Goal: Task Accomplishment & Management: Manage account settings

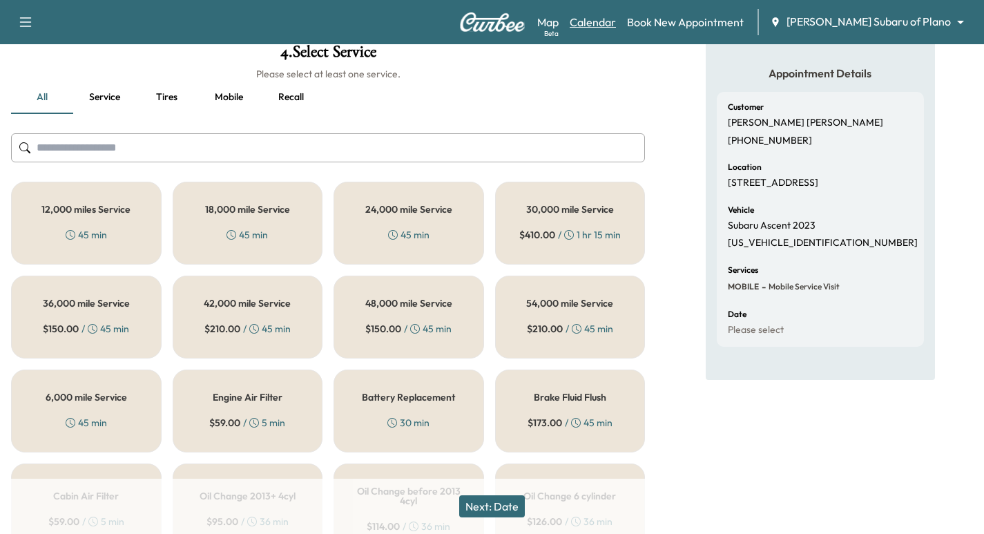
scroll to position [86, 0]
click at [15, 30] on button "button" at bounding box center [25, 22] width 29 height 22
click at [503, 12] on img at bounding box center [492, 21] width 66 height 19
click at [472, 12] on div "Support Log Out Map Beta Calendar Book New Appointment [PERSON_NAME] Subaru of …" at bounding box center [492, 22] width 984 height 44
click at [482, 23] on img at bounding box center [492, 21] width 66 height 19
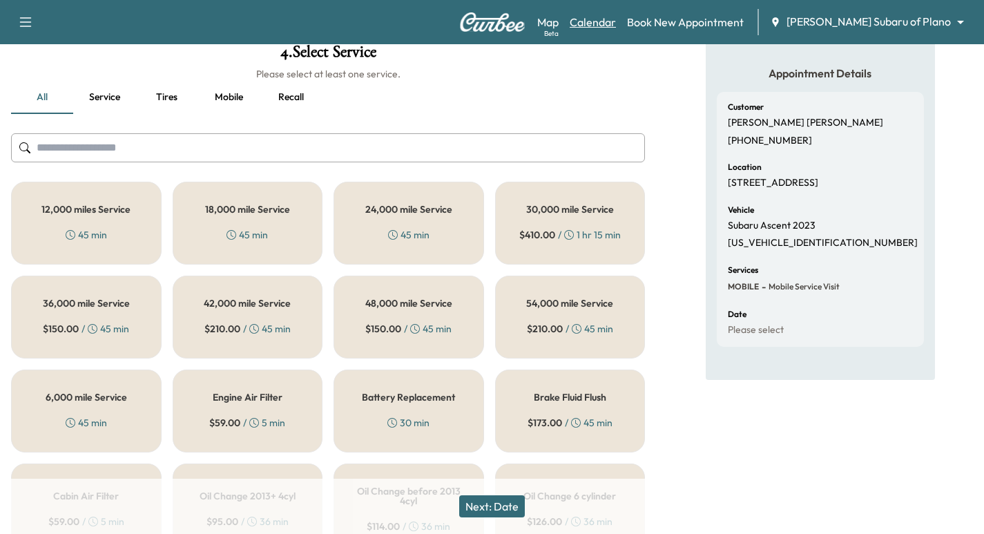
click at [616, 23] on link "Calendar" at bounding box center [593, 22] width 46 height 17
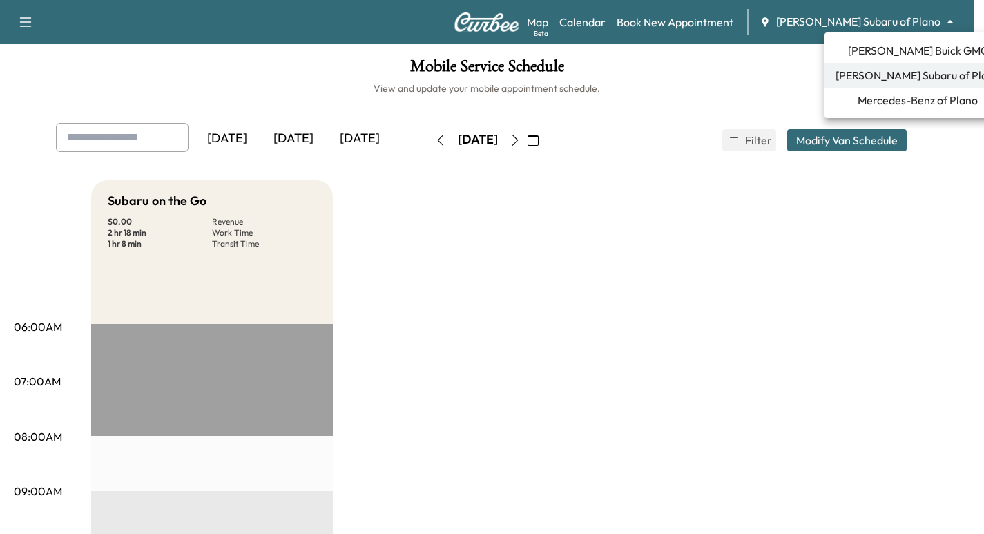
click at [863, 19] on body "Support Log Out Map Beta Calendar Book New Appointment [PERSON_NAME] Subaru of …" at bounding box center [492, 267] width 984 height 534
click at [878, 99] on span "Mercedes-Benz of Plano" at bounding box center [918, 100] width 120 height 17
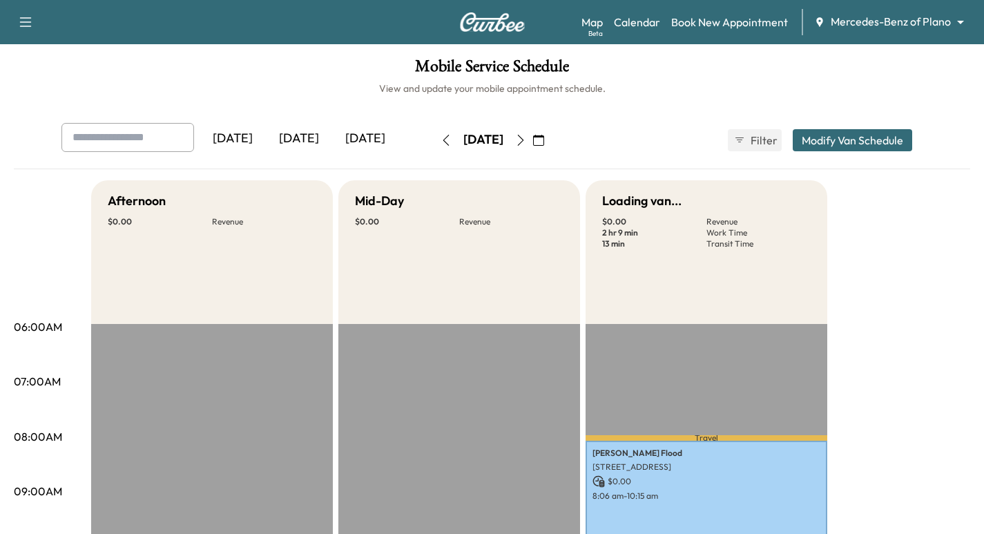
click at [122, 135] on input "text" at bounding box center [127, 137] width 133 height 29
type input "**********"
click at [240, 78] on h1 "Mobile Service Schedule" at bounding box center [492, 69] width 957 height 23
click at [526, 139] on icon "button" at bounding box center [520, 140] width 11 height 11
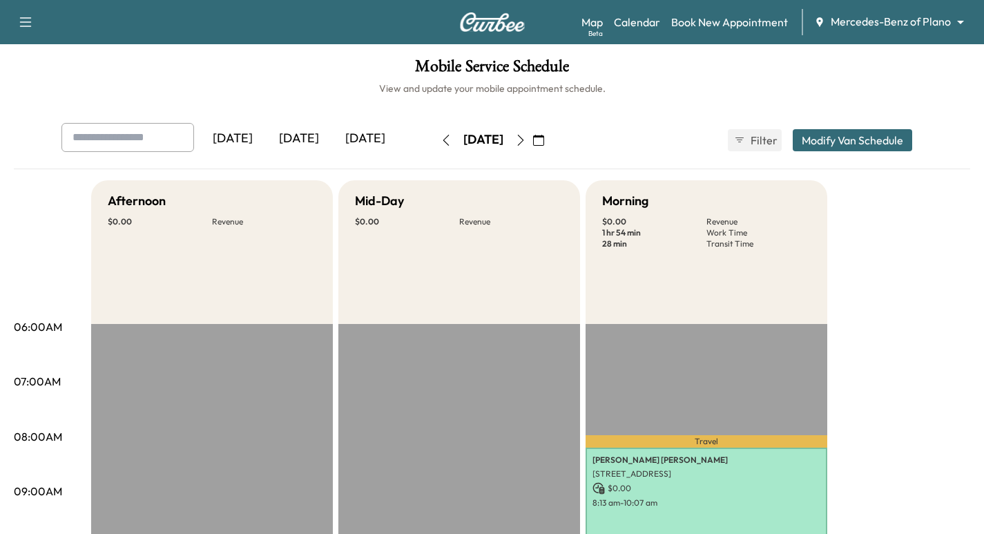
click at [526, 142] on icon "button" at bounding box center [520, 140] width 11 height 11
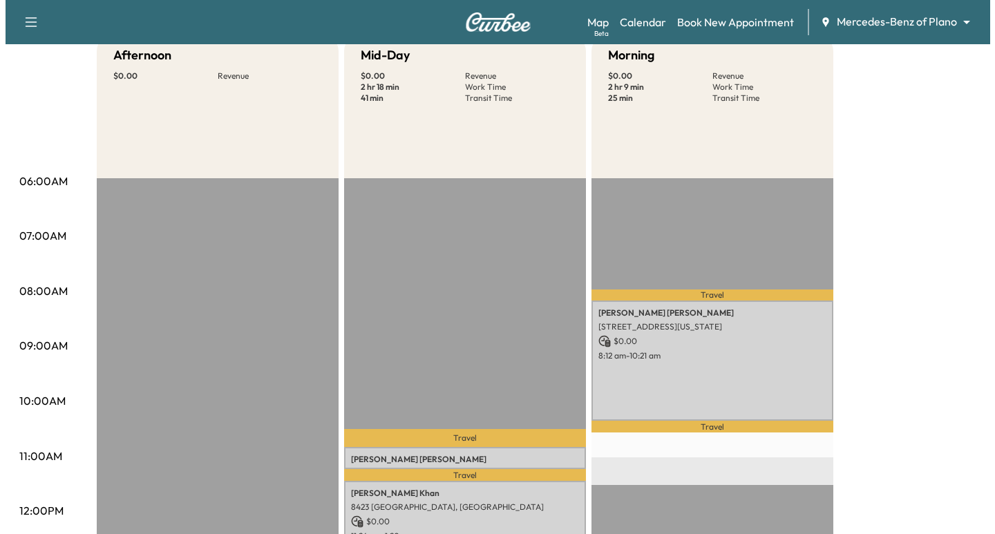
scroll to position [155, 0]
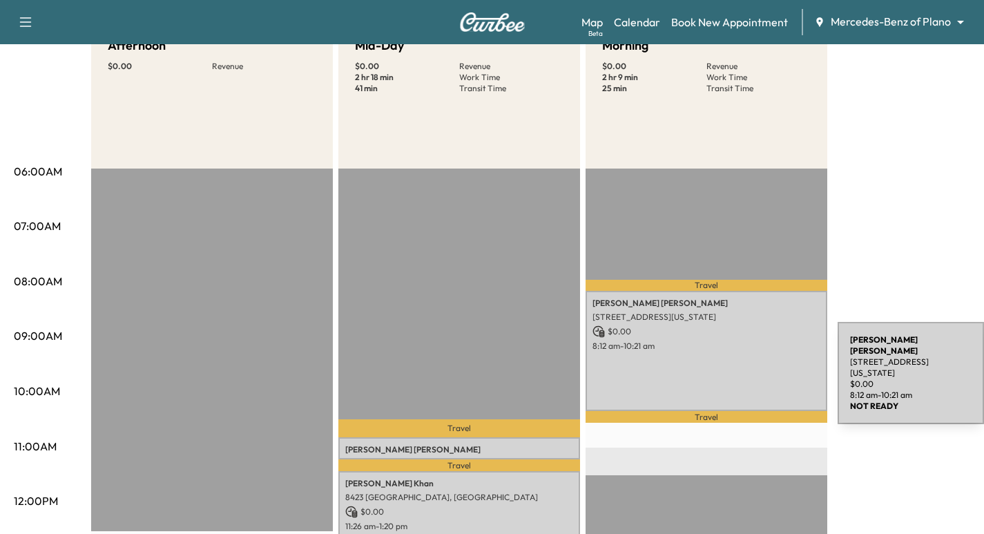
click at [734, 370] on div "[PERSON_NAME] [STREET_ADDRESS][US_STATE] $ 0.00 8:12 am - 10:21 am" at bounding box center [707, 351] width 242 height 120
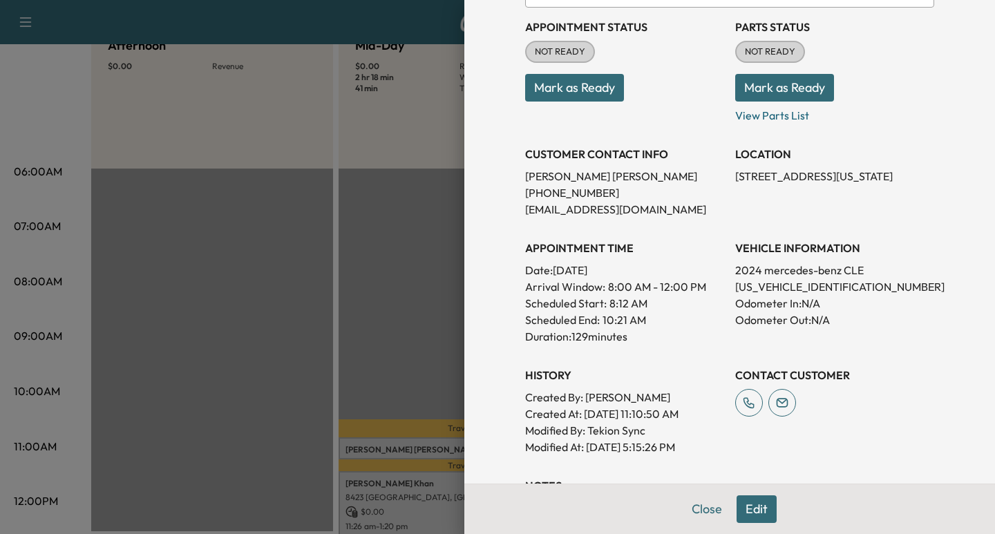
scroll to position [328, 0]
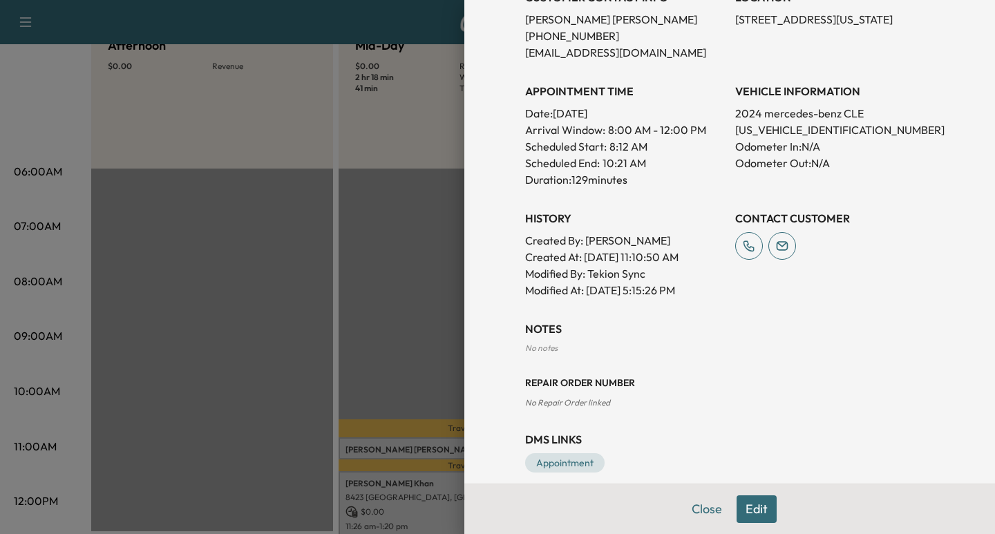
click at [754, 510] on button "Edit" at bounding box center [756, 509] width 40 height 28
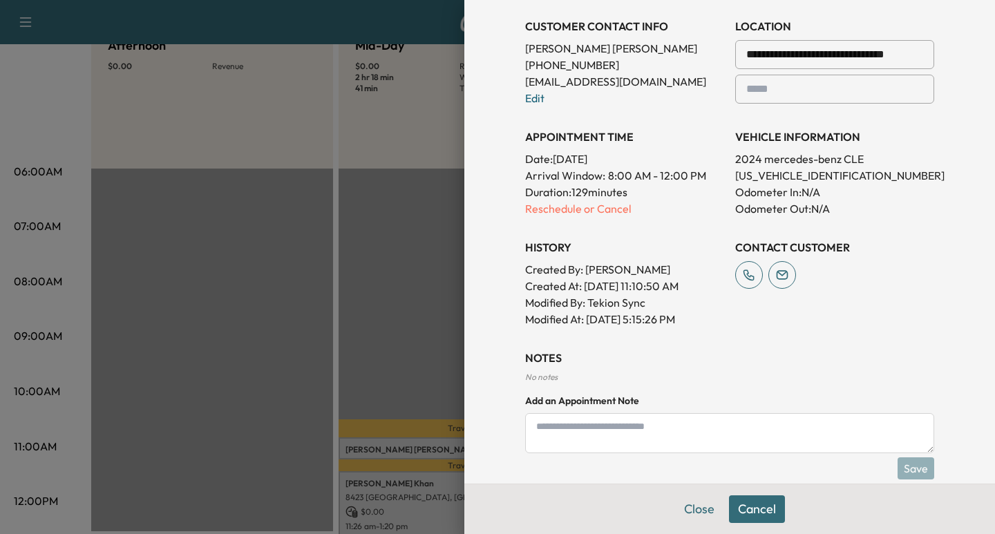
scroll to position [357, 0]
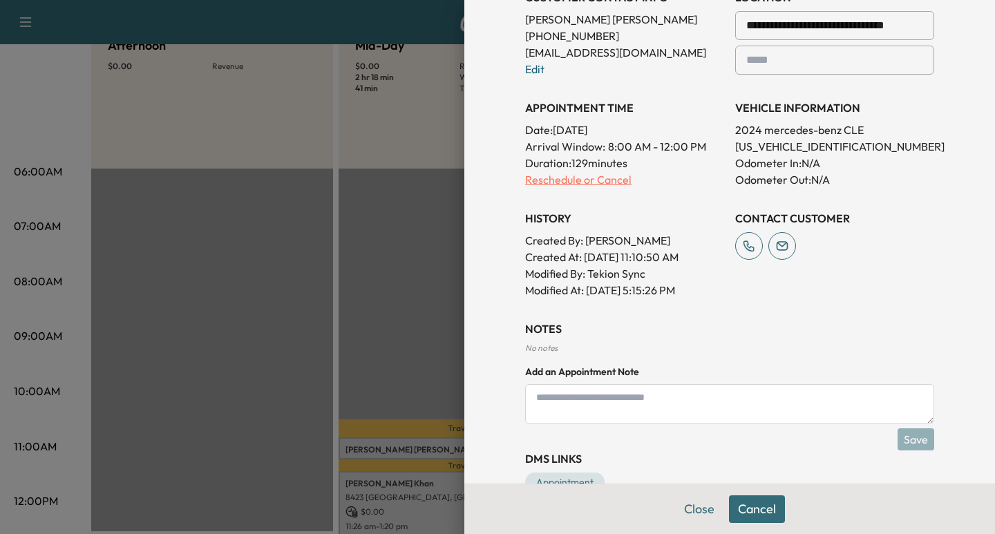
click at [571, 180] on p "Reschedule or Cancel" at bounding box center [624, 179] width 199 height 17
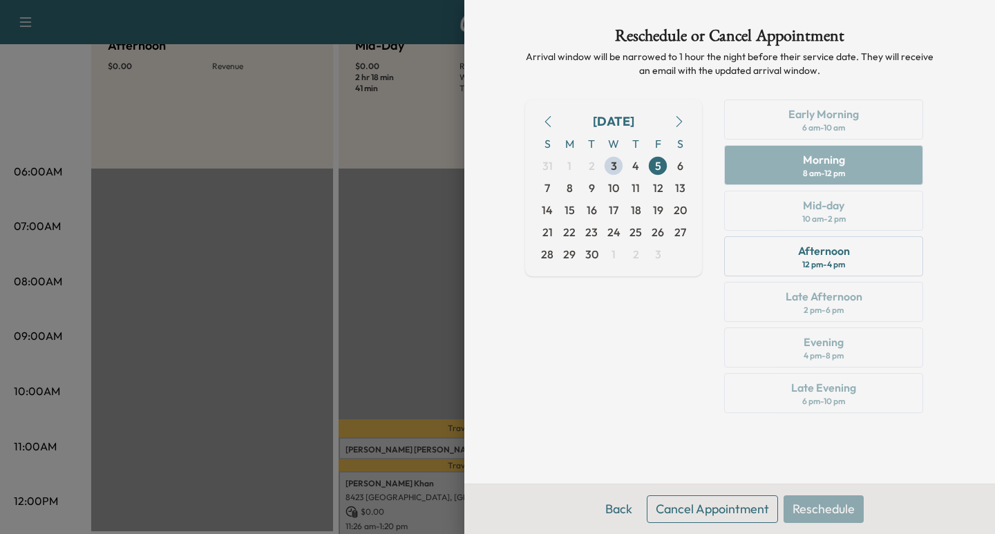
click at [622, 508] on button "Back" at bounding box center [618, 509] width 45 height 28
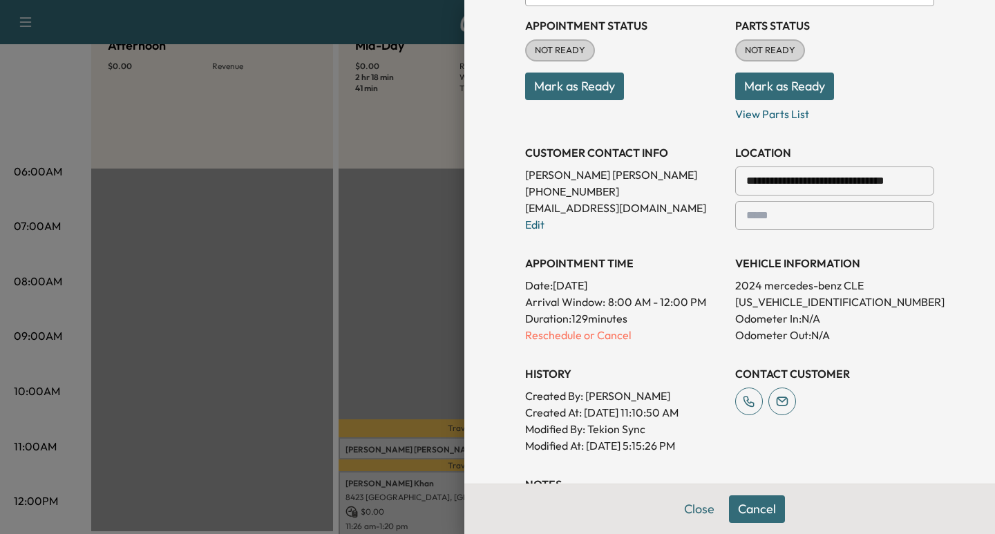
scroll to position [207, 0]
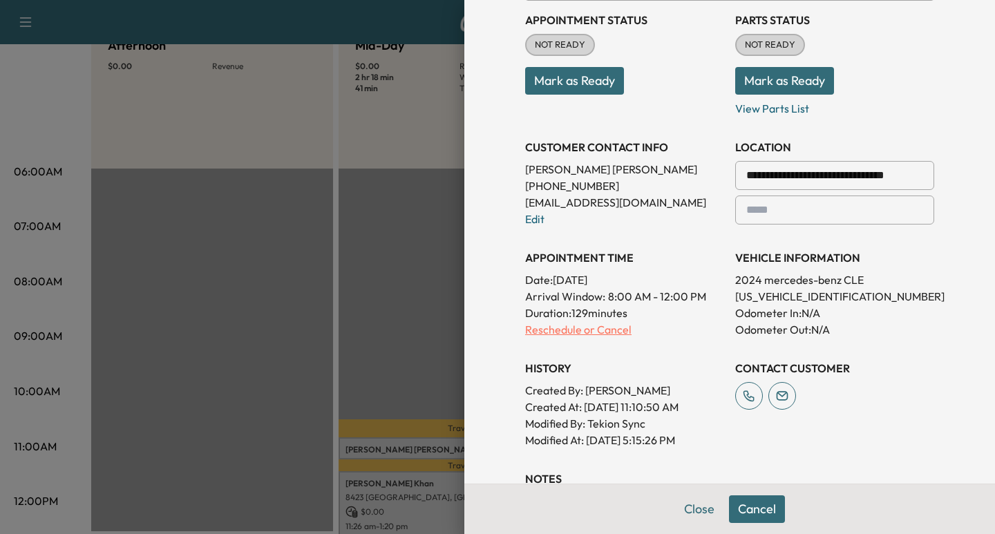
click at [580, 329] on p "Reschedule or Cancel" at bounding box center [624, 329] width 199 height 17
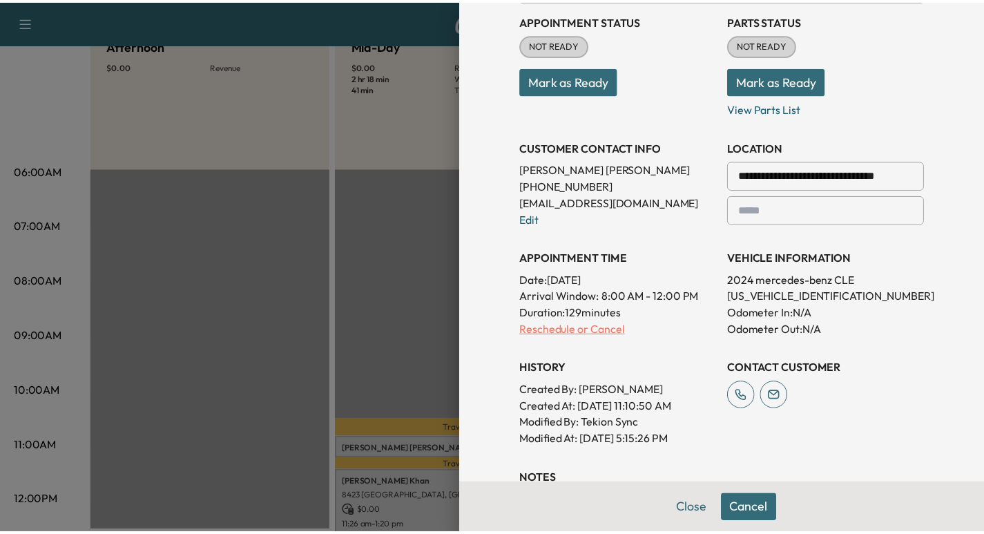
scroll to position [0, 0]
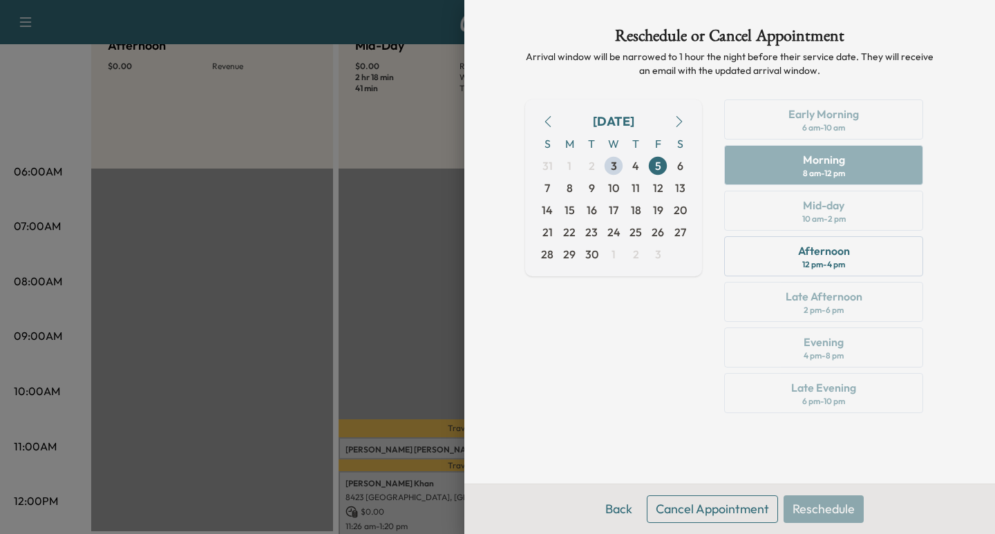
click at [731, 515] on button "Cancel Appointment" at bounding box center [712, 509] width 131 height 28
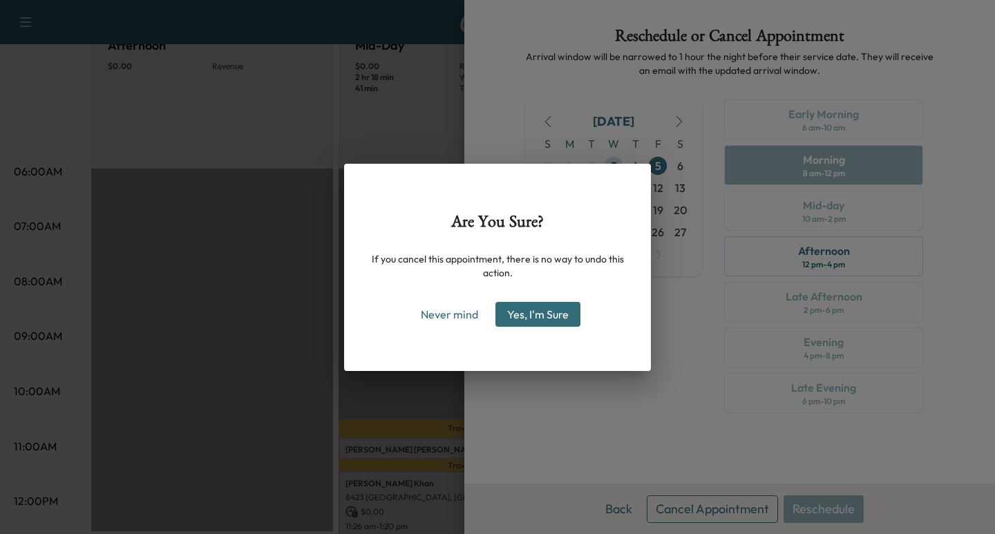
click at [555, 320] on button "Yes, I'm Sure" at bounding box center [537, 314] width 85 height 25
